Goal: Information Seeking & Learning: Find specific fact

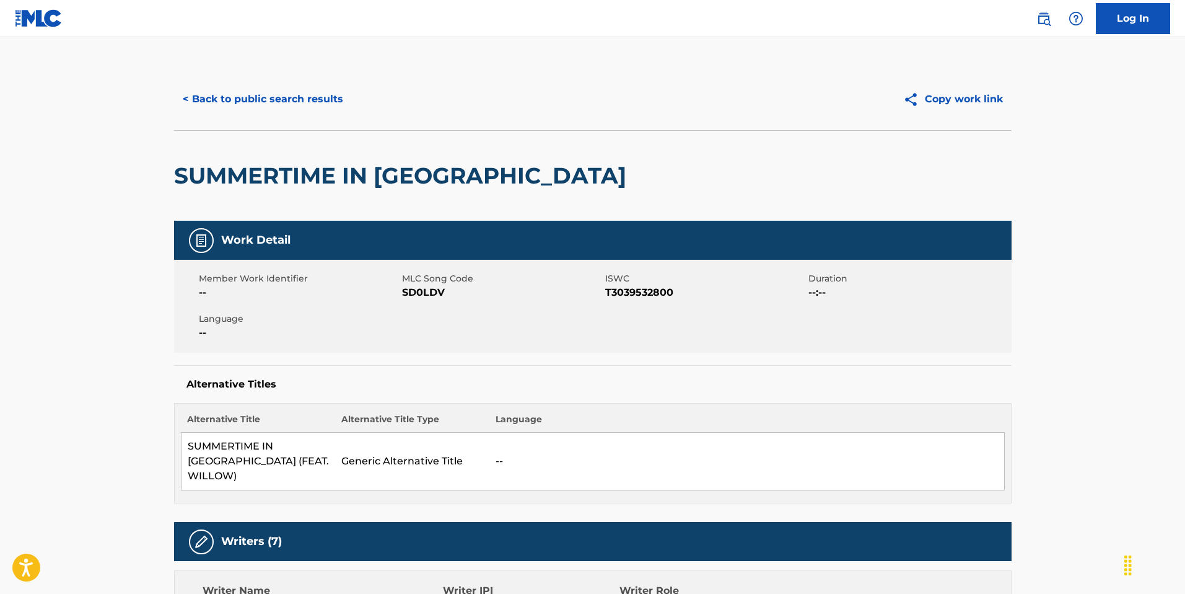
click at [325, 103] on button "< Back to public search results" at bounding box center [263, 99] width 178 height 31
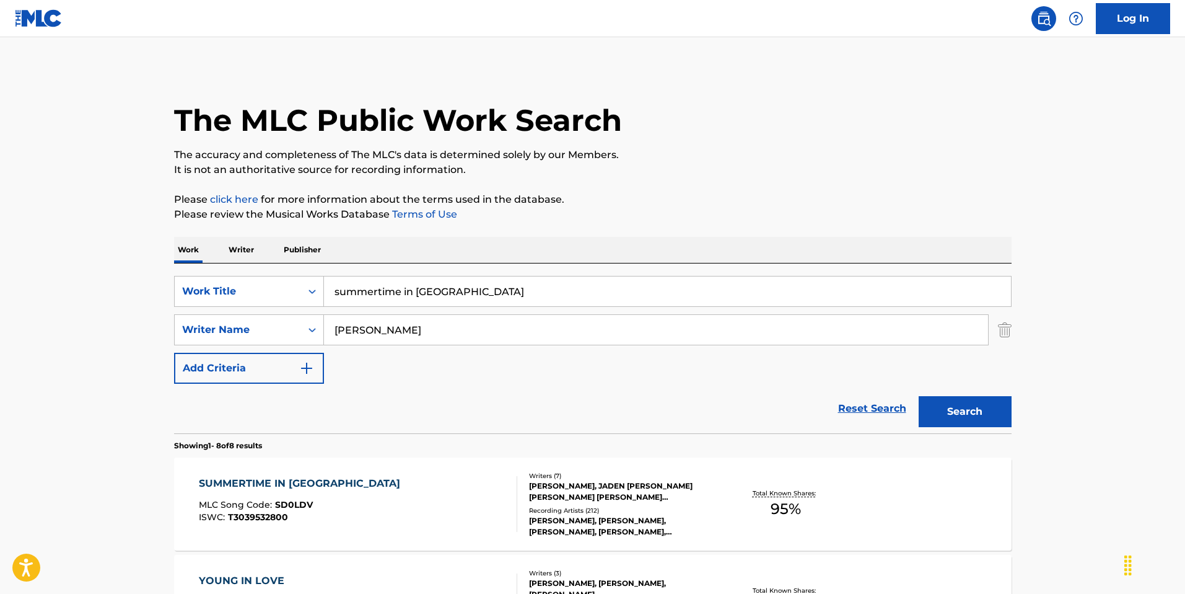
scroll to position [94, 0]
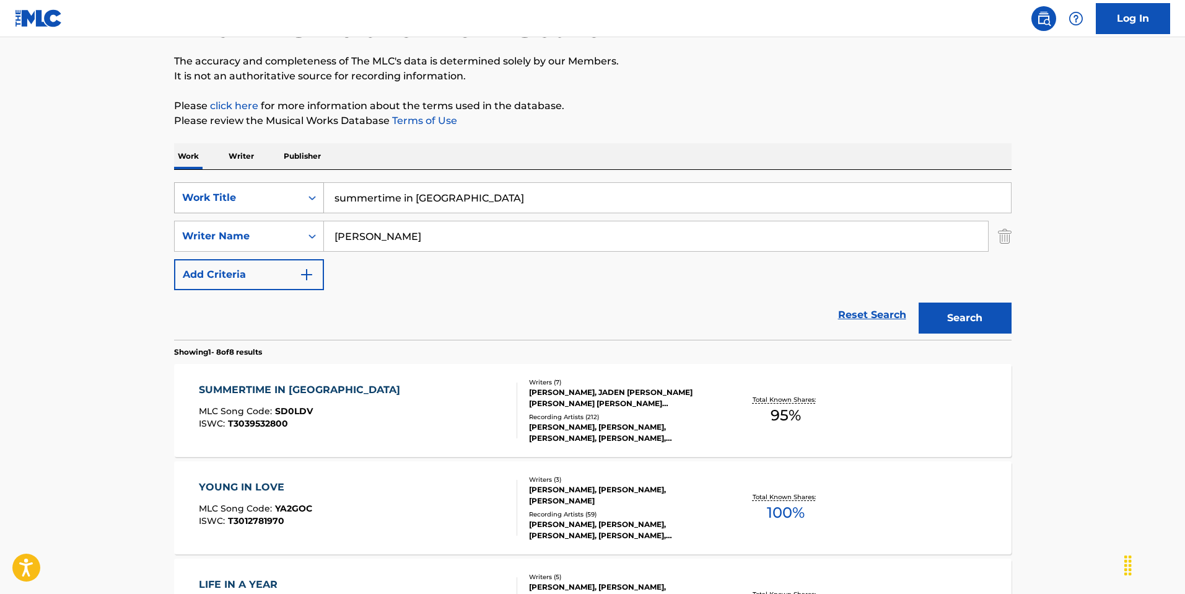
drag, startPoint x: 456, startPoint y: 206, endPoint x: 317, endPoint y: 198, distance: 139.7
click at [317, 198] on div "SearchWithCriteria8ab430c6-2a1a-4108-833f-b19184618eec Work Title summertime in…" at bounding box center [593, 197] width 838 height 31
drag, startPoint x: 386, startPoint y: 237, endPoint x: 313, endPoint y: 227, distance: 73.8
click at [313, 228] on div "SearchWithCriteriab3b0a9ef-78bb-481e-94b4-ee21029383d3 Writer Name [PERSON_NAME]" at bounding box center [593, 236] width 838 height 31
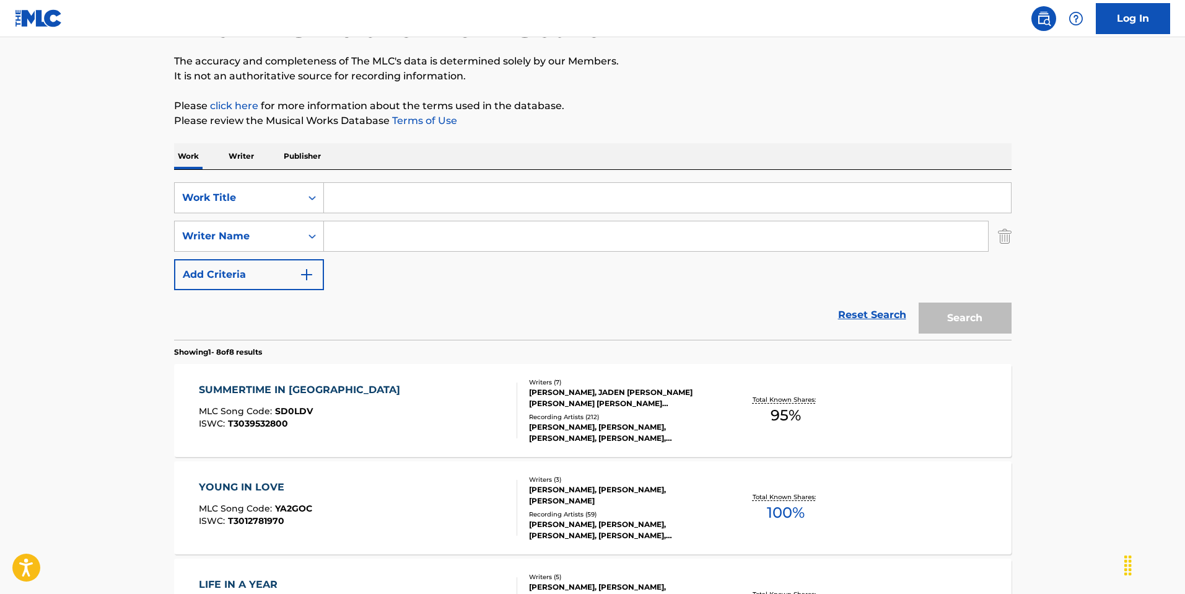
click at [388, 200] on input "Search Form" at bounding box center [667, 198] width 687 height 30
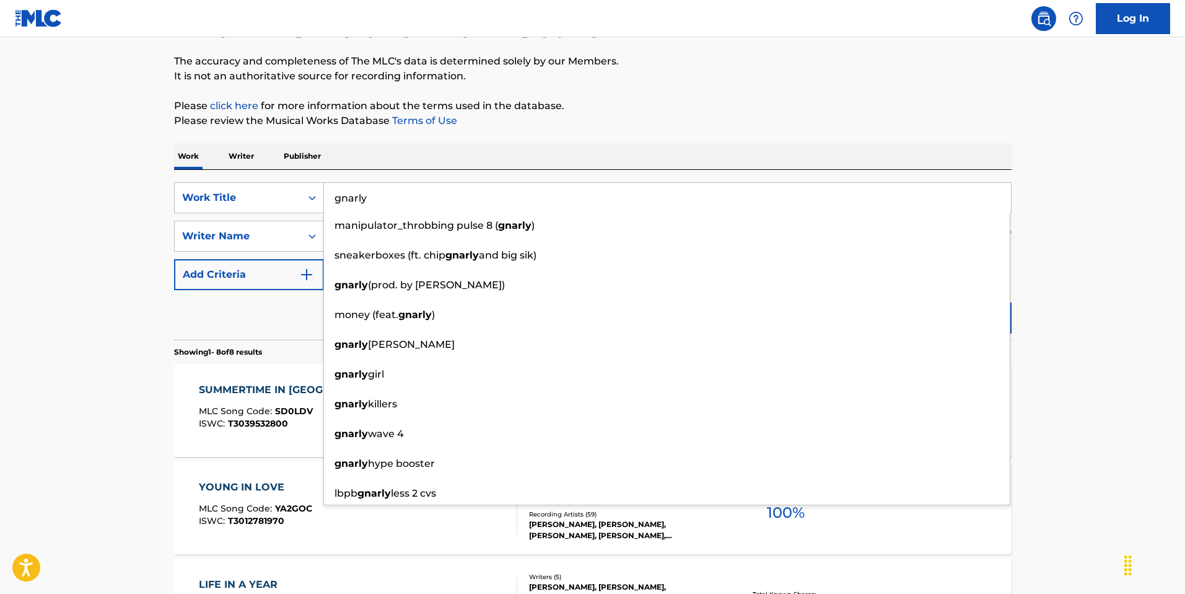
type input "gnarly"
drag, startPoint x: 265, startPoint y: 315, endPoint x: 279, endPoint y: 314, distance: 13.8
click at [267, 316] on div "Reset Search Search" at bounding box center [593, 315] width 838 height 50
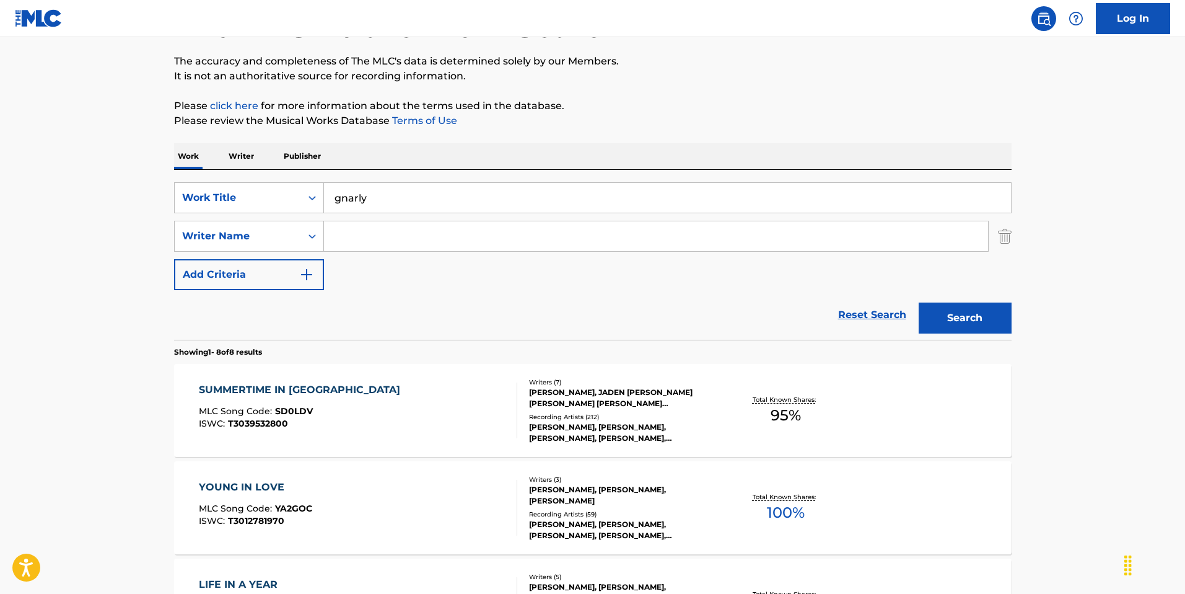
click at [361, 230] on input "Search Form" at bounding box center [656, 236] width 664 height 30
type input "love [PERSON_NAME]"
click at [919, 302] on button "Search" at bounding box center [965, 317] width 93 height 31
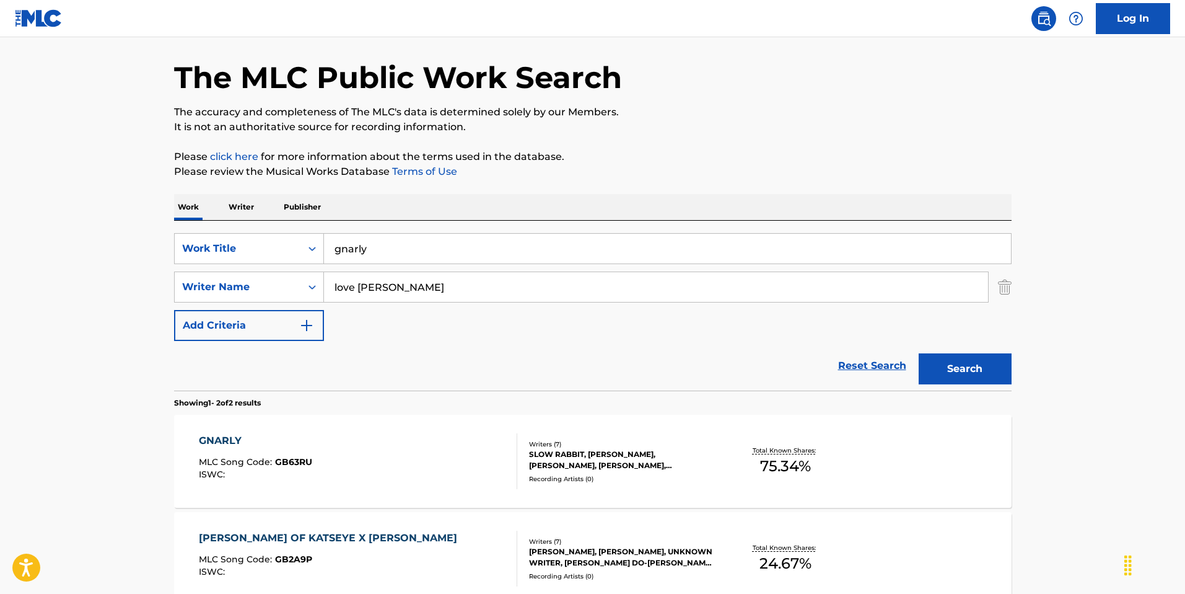
scroll to position [45, 0]
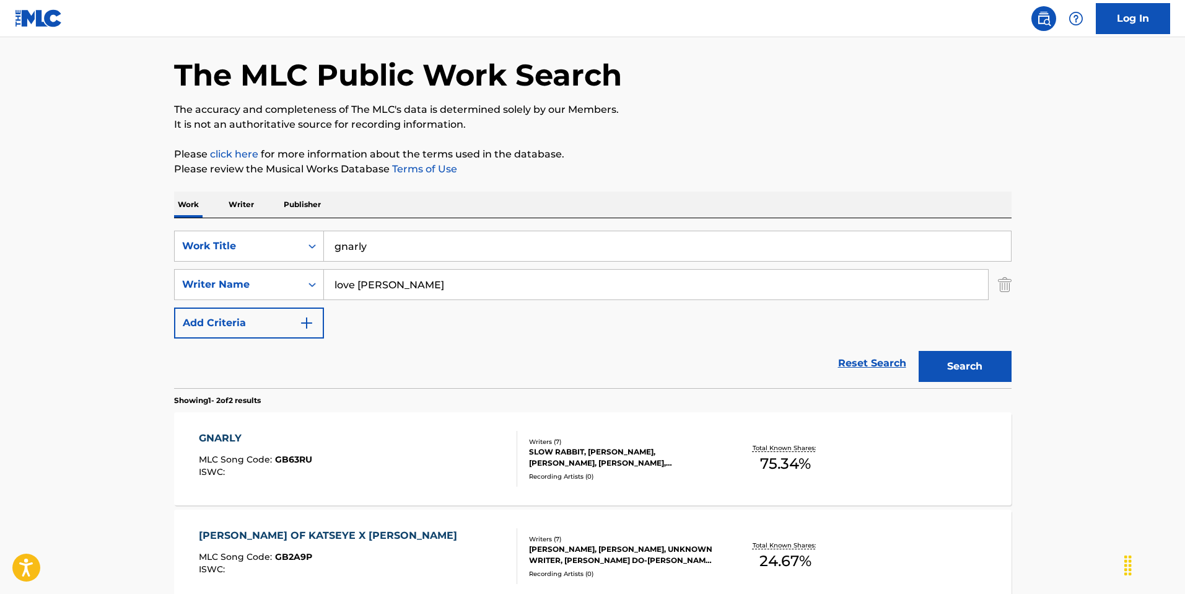
click at [375, 458] on div "GNARLY MLC Song Code : GB63RU ISWC :" at bounding box center [358, 459] width 318 height 56
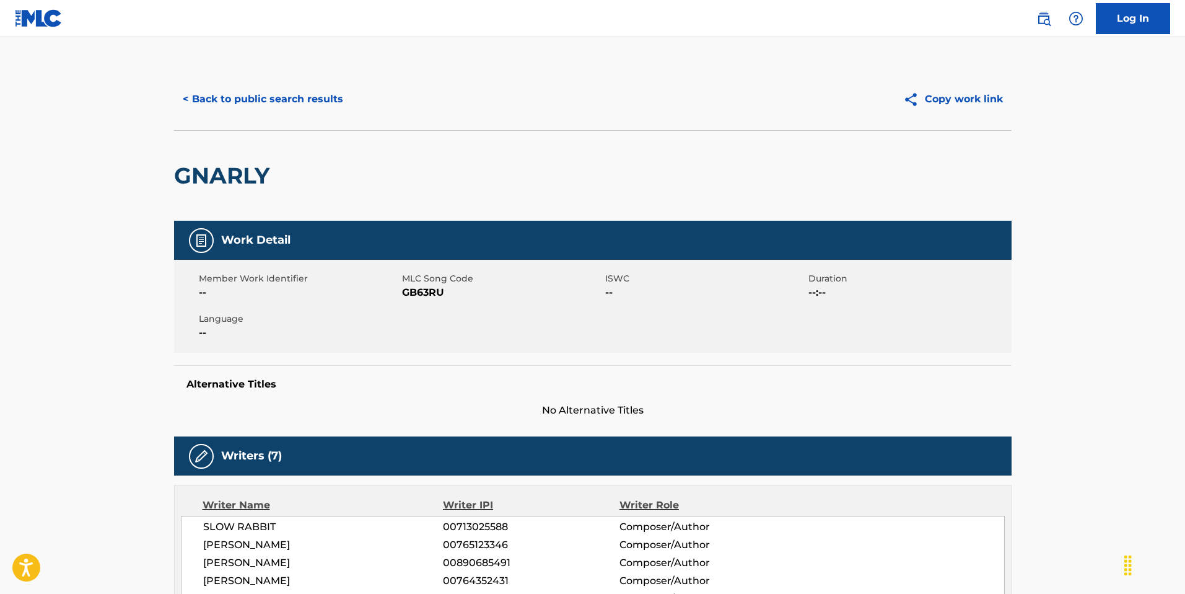
click at [320, 104] on button "< Back to public search results" at bounding box center [263, 99] width 178 height 31
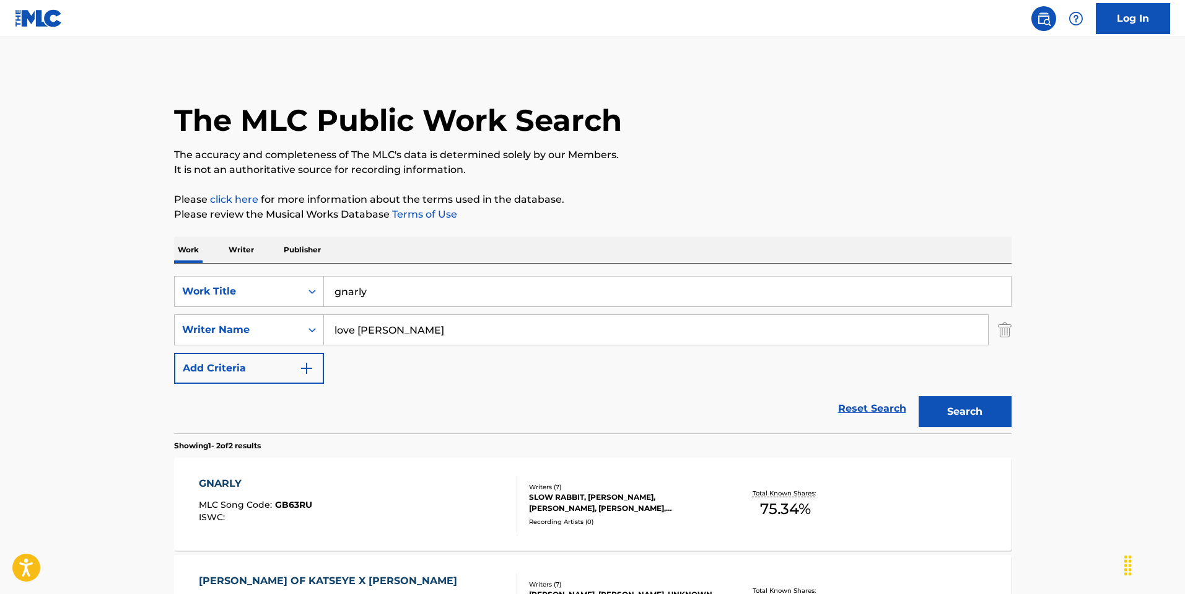
scroll to position [45, 0]
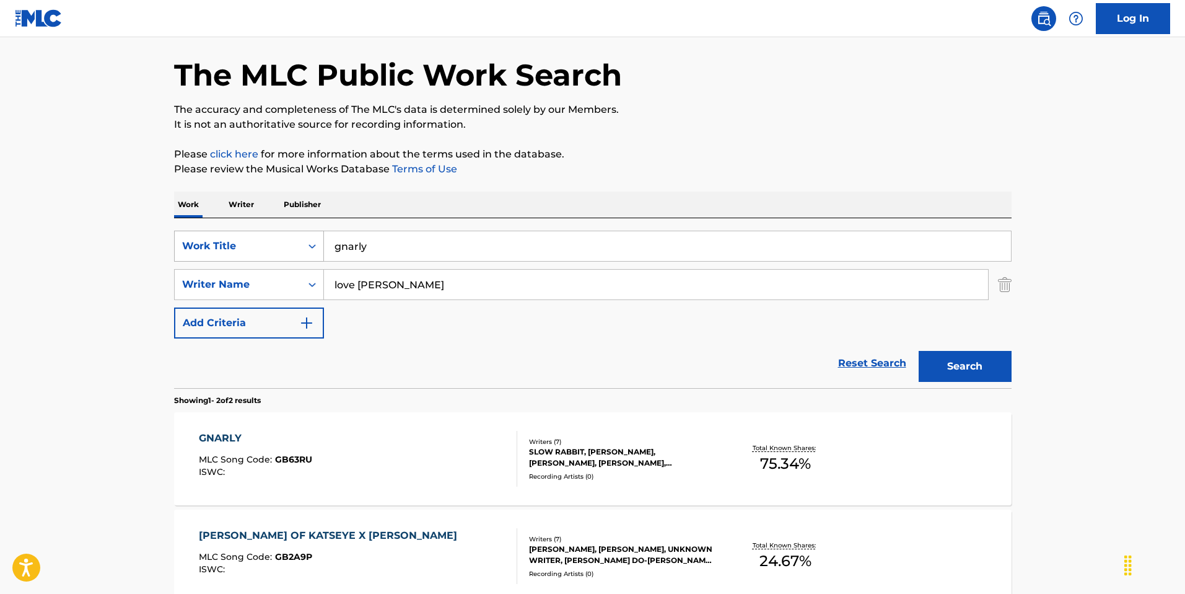
drag, startPoint x: 379, startPoint y: 243, endPoint x: 289, endPoint y: 255, distance: 90.1
click at [289, 255] on div "SearchWithCriteria8ab430c6-2a1a-4108-833f-b19184618eec Work Title gnarly" at bounding box center [593, 245] width 838 height 31
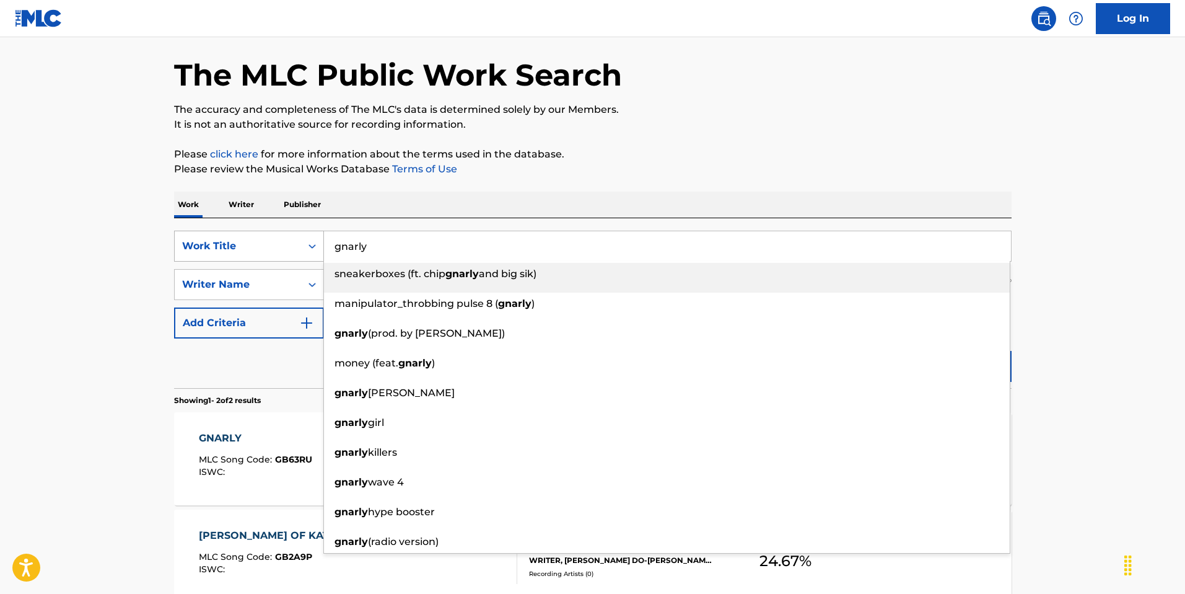
click at [304, 239] on div "SearchWithCriteria8ab430c6-2a1a-4108-833f-b19184618eec Work Title gnarly sneake…" at bounding box center [593, 245] width 838 height 31
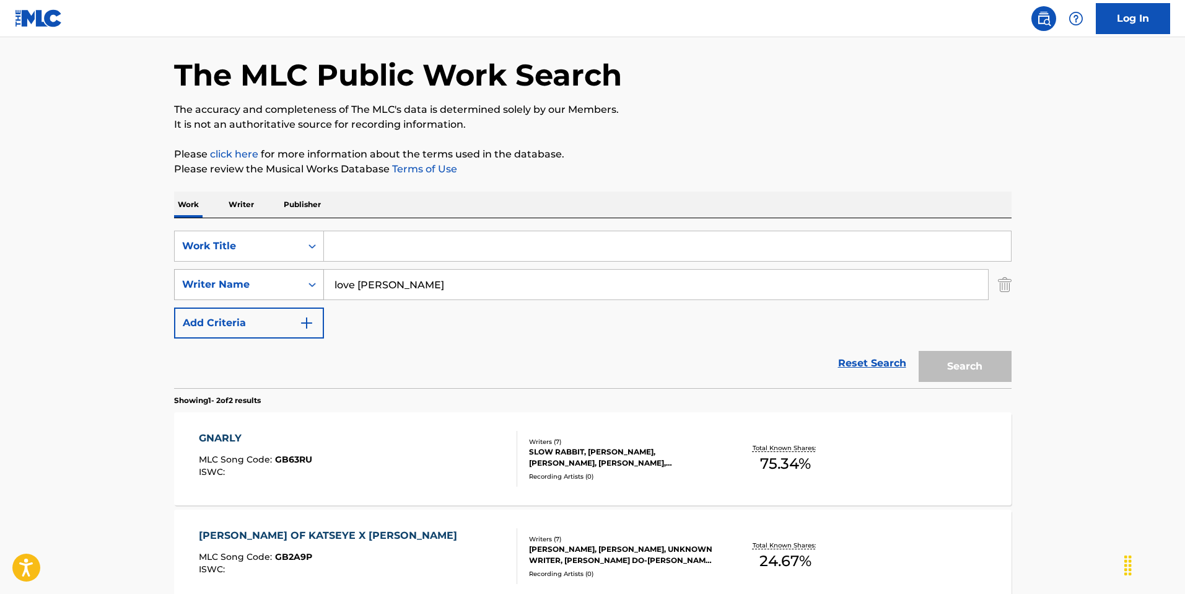
drag, startPoint x: 407, startPoint y: 283, endPoint x: 293, endPoint y: 282, distance: 114.0
click at [291, 283] on div "SearchWithCriteriab3b0a9ef-78bb-481e-94b4-ee21029383d3 Writer Name love [PERSON…" at bounding box center [593, 284] width 838 height 31
click at [362, 243] on input "Search Form" at bounding box center [667, 246] width 687 height 30
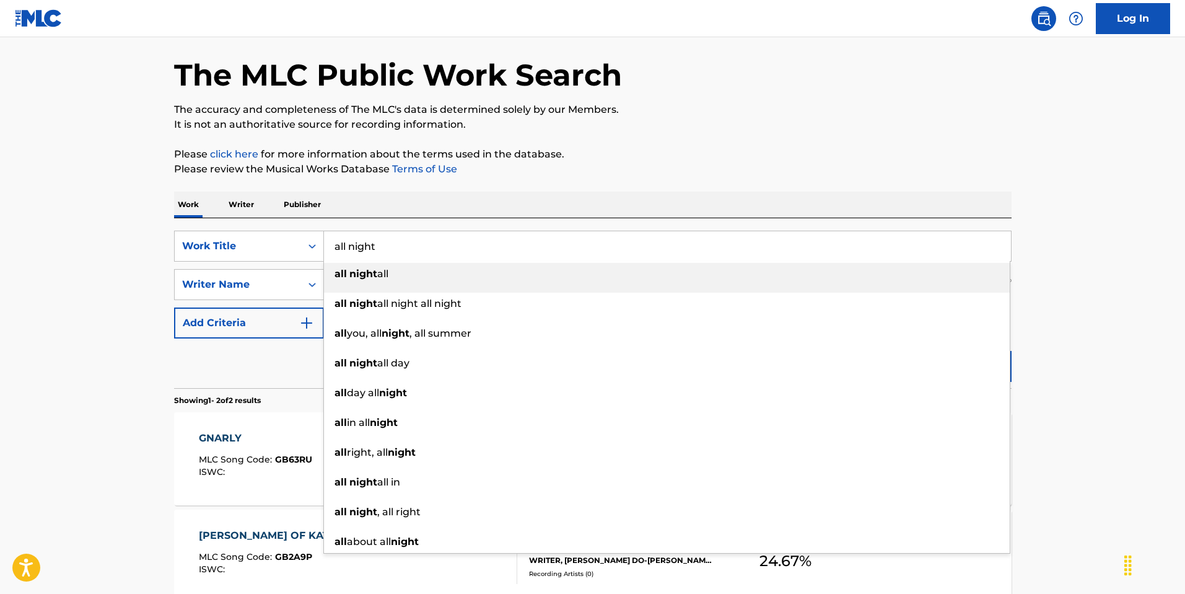
type input "all night"
click at [279, 368] on div "Reset Search Search" at bounding box center [593, 363] width 838 height 50
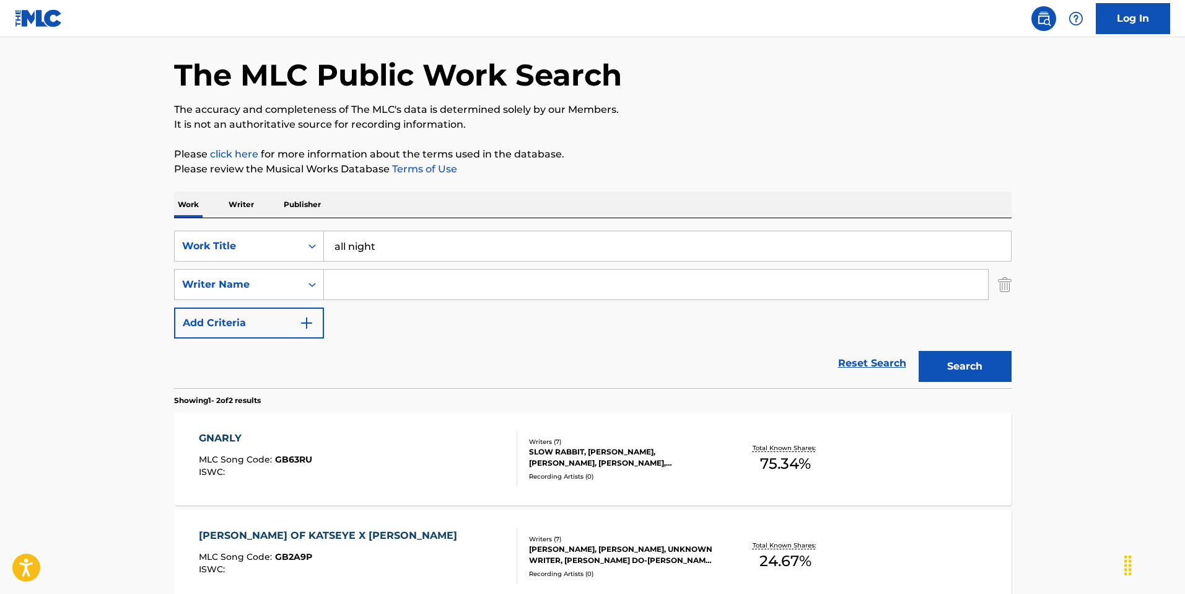
click at [390, 285] on input "Search Form" at bounding box center [656, 285] width 664 height 30
click at [919, 351] on button "Search" at bounding box center [965, 366] width 93 height 31
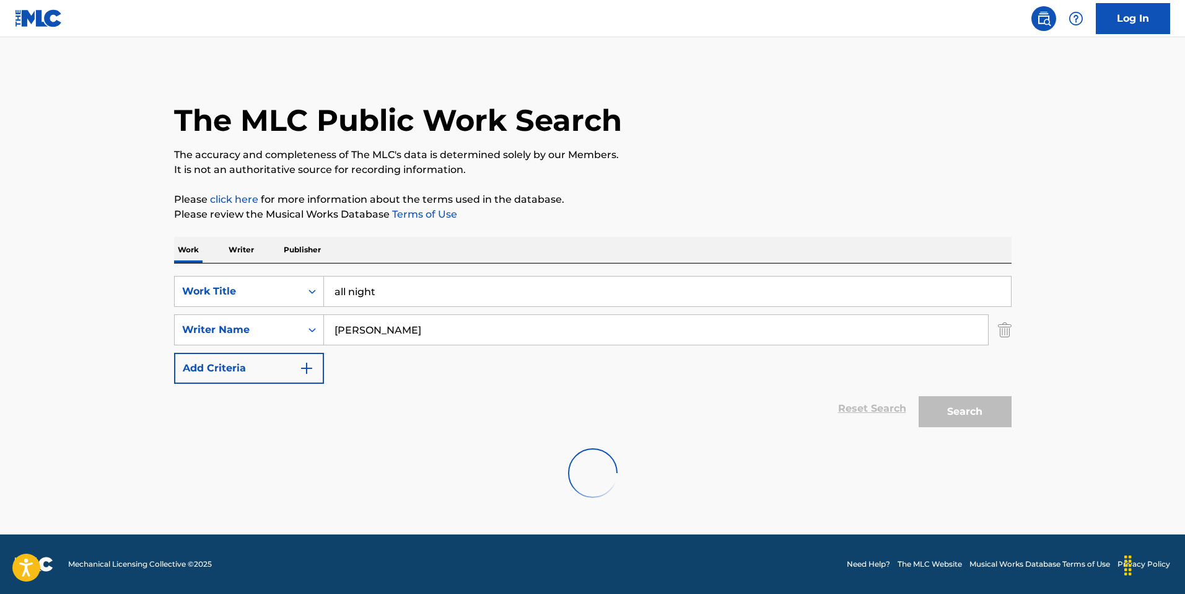
scroll to position [0, 0]
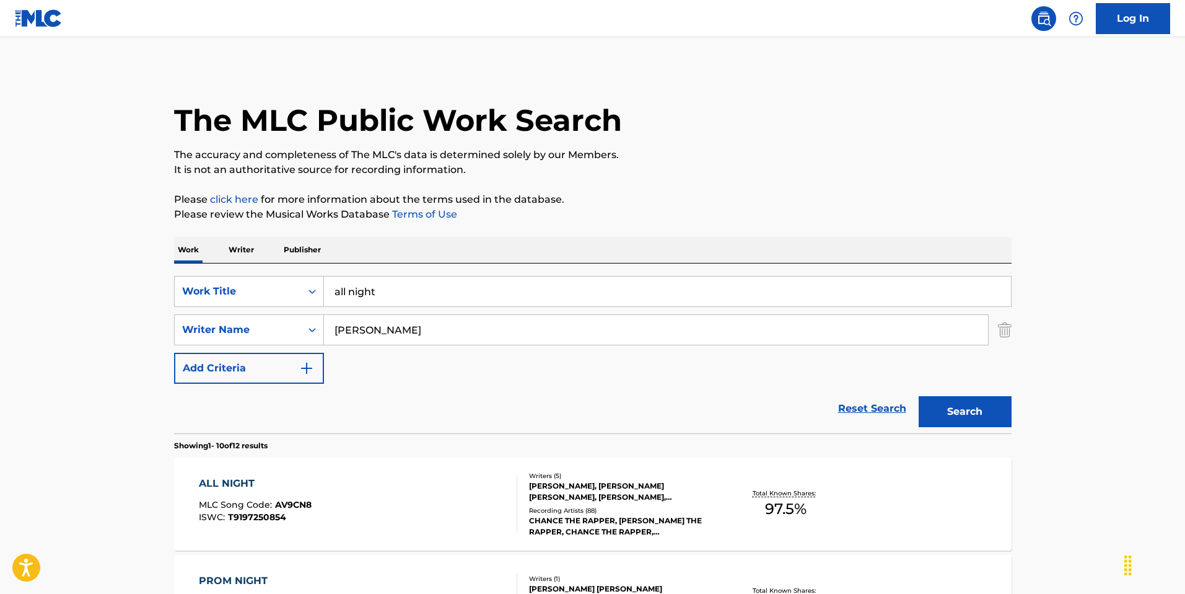
type input "[PERSON_NAME]"
click at [945, 403] on button "Search" at bounding box center [965, 411] width 93 height 31
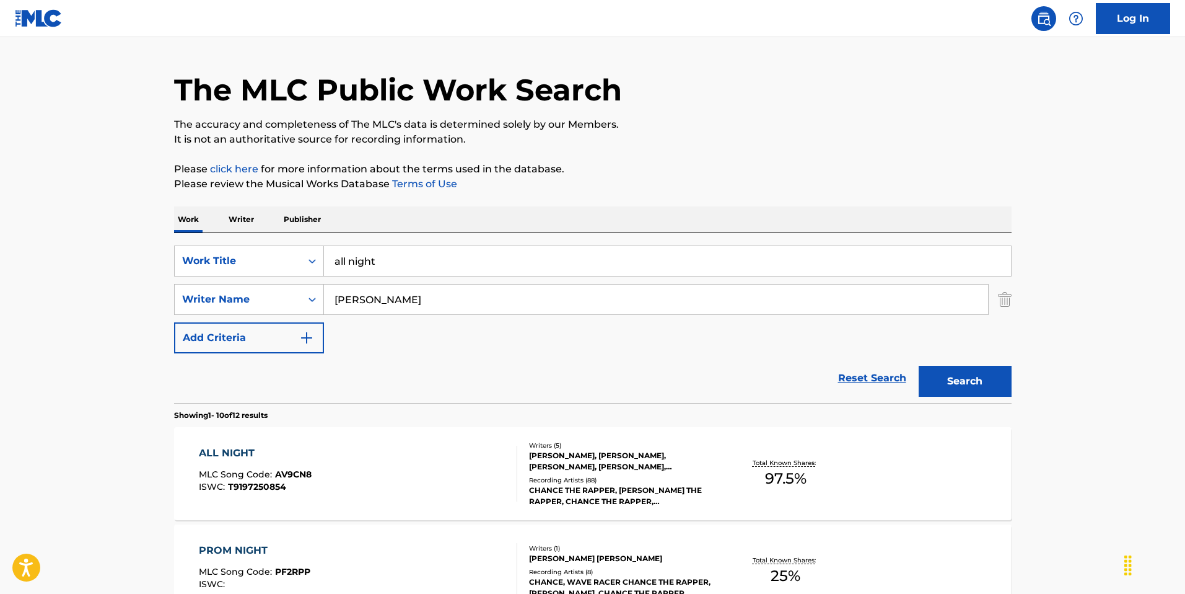
scroll to position [95, 0]
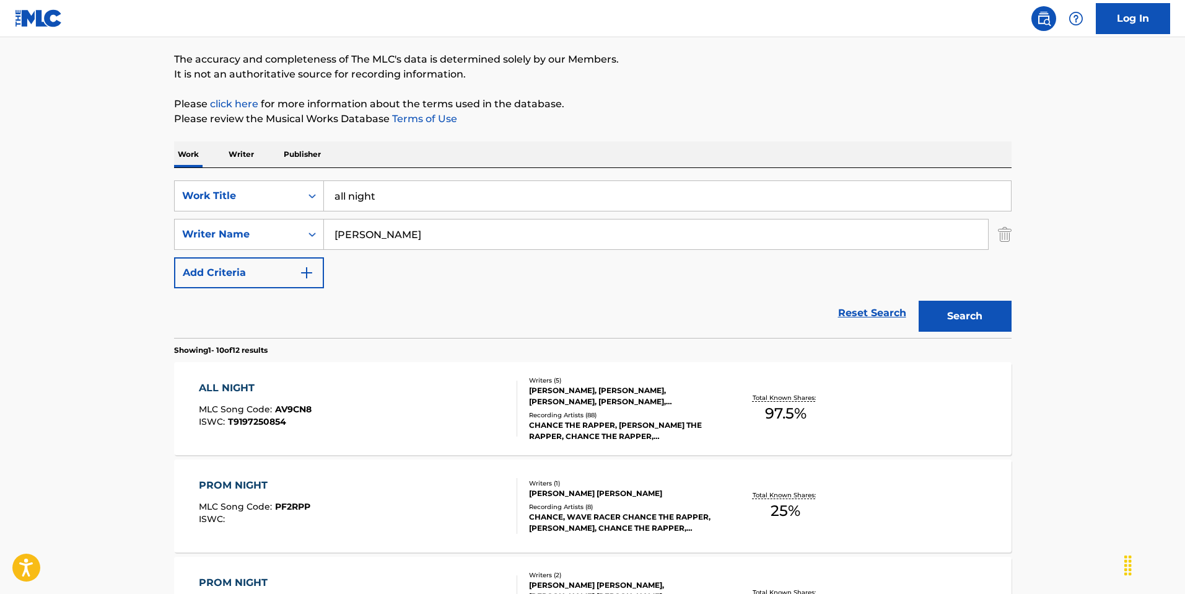
click at [431, 414] on div "ALL NIGHT MLC Song Code : AV9CN8 ISWC : T9197250854" at bounding box center [358, 408] width 318 height 56
